Goal: Information Seeking & Learning: Learn about a topic

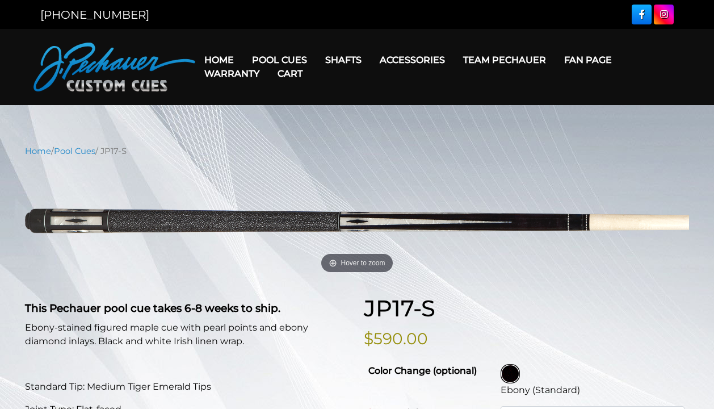
select select "********"
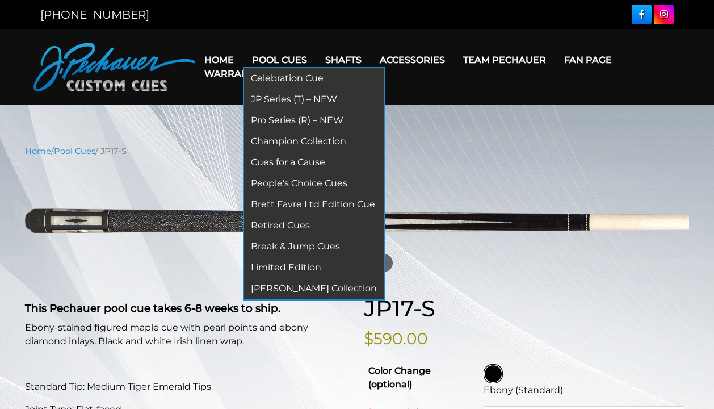
click at [286, 119] on link "Pro Series (R) – NEW" at bounding box center [314, 120] width 140 height 21
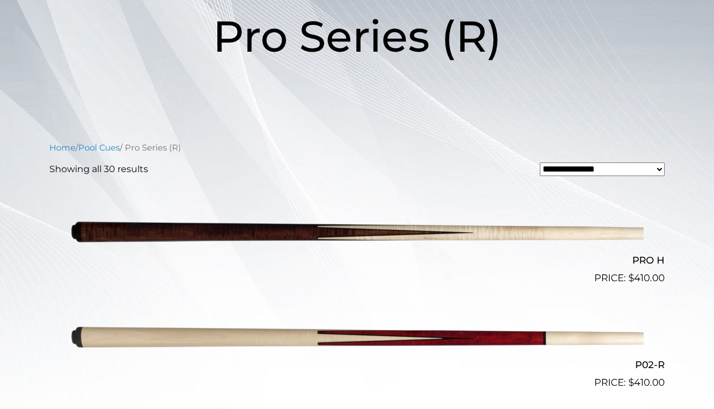
scroll to position [296, 0]
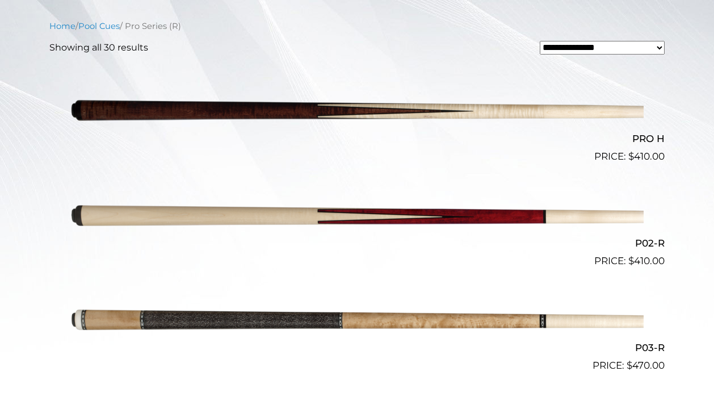
click at [382, 107] on img at bounding box center [356, 111] width 573 height 95
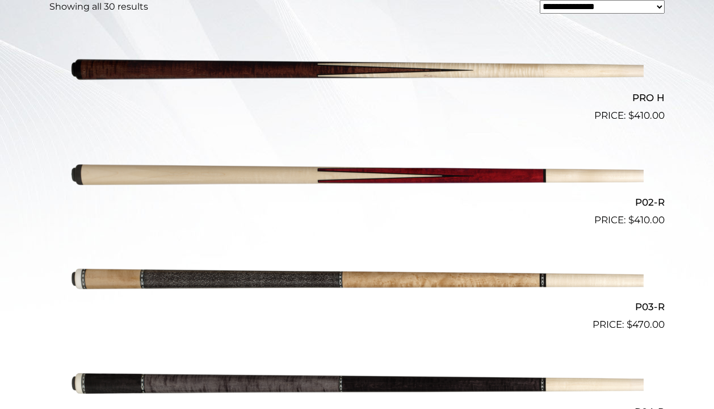
scroll to position [335, 0]
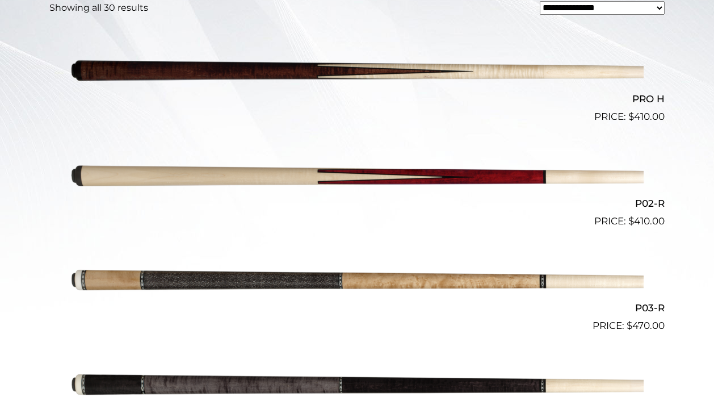
click at [341, 171] on img at bounding box center [356, 176] width 573 height 95
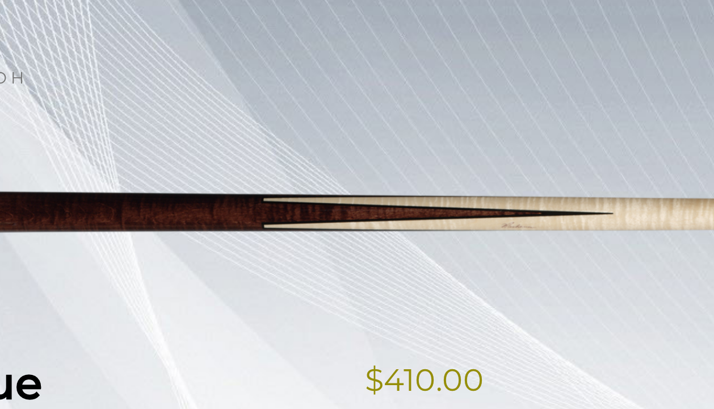
click at [272, 305] on h1 "Pro H Pool Cue" at bounding box center [187, 308] width 325 height 27
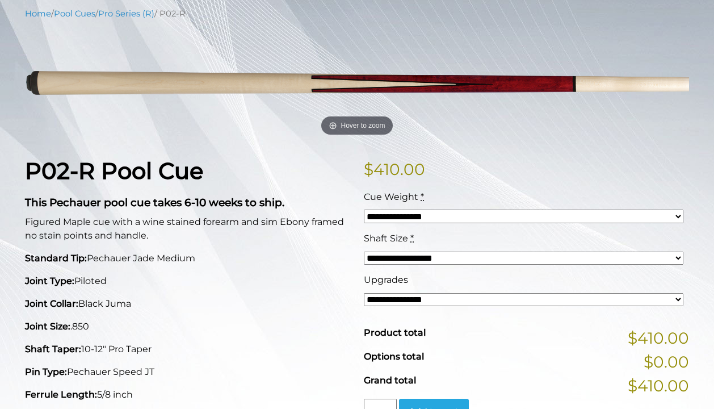
scroll to position [141, 0]
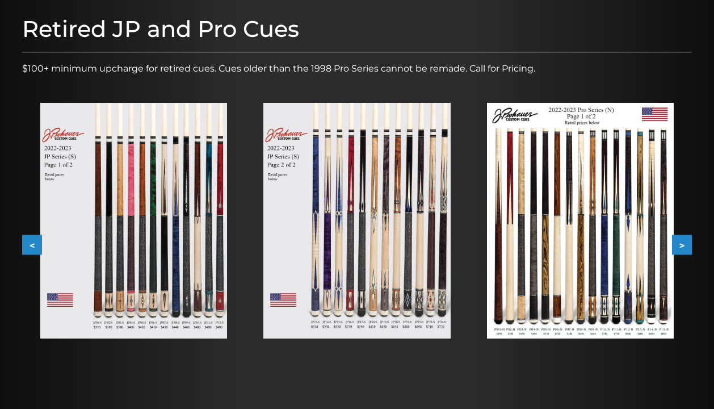
scroll to position [138, 0]
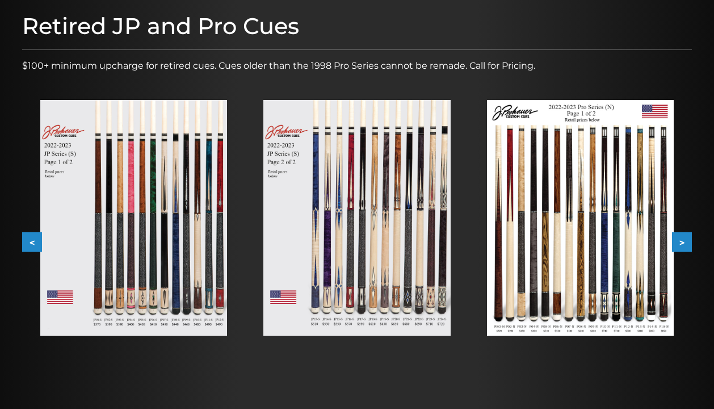
click at [516, 243] on img at bounding box center [580, 218] width 187 height 236
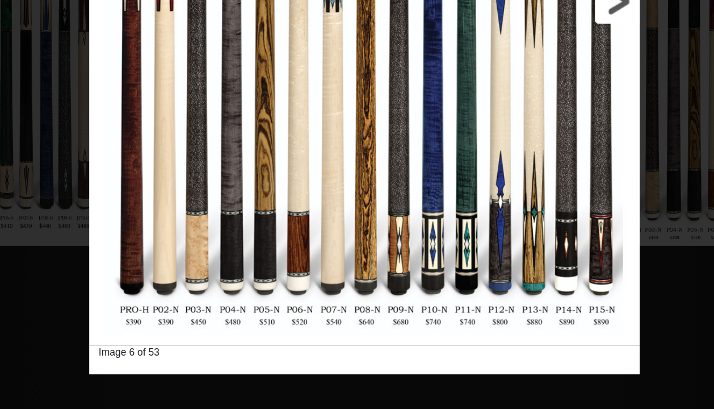
scroll to position [168, 0]
